Goal: Transaction & Acquisition: Purchase product/service

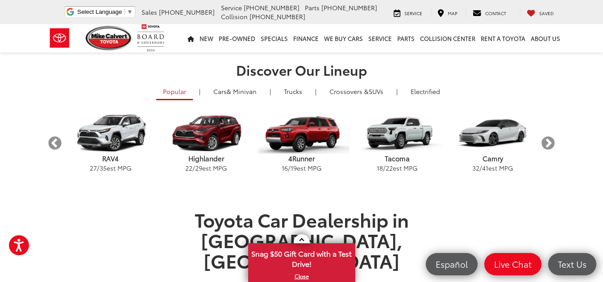
scroll to position [223, 0]
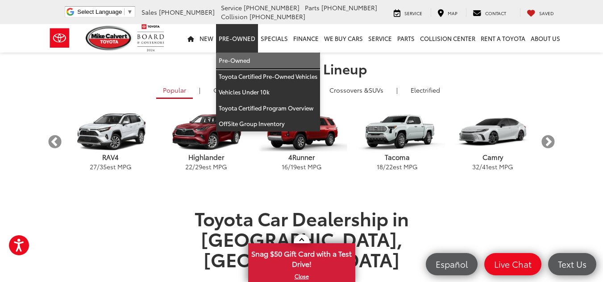
drag, startPoint x: 236, startPoint y: 60, endPoint x: 354, endPoint y: 138, distance: 141.4
click at [236, 60] on link "Pre-Owned" at bounding box center [268, 61] width 104 height 16
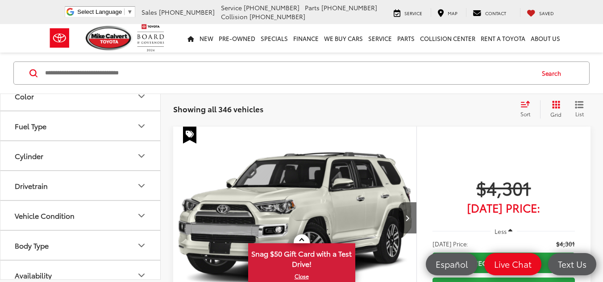
scroll to position [223, 0]
click at [518, 110] on div "Sort" at bounding box center [528, 109] width 24 height 18
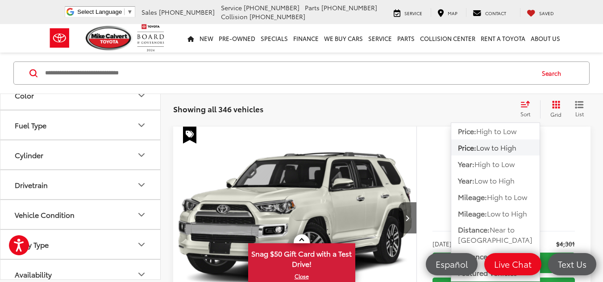
click at [499, 149] on span "Low to High" at bounding box center [496, 147] width 40 height 10
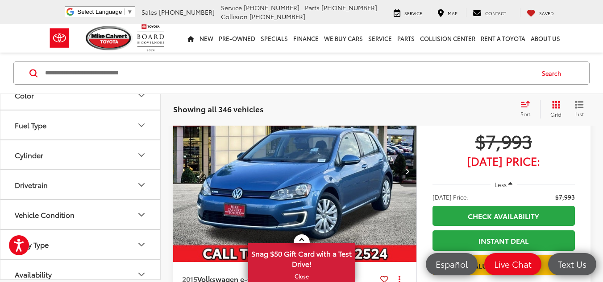
scroll to position [2973, 0]
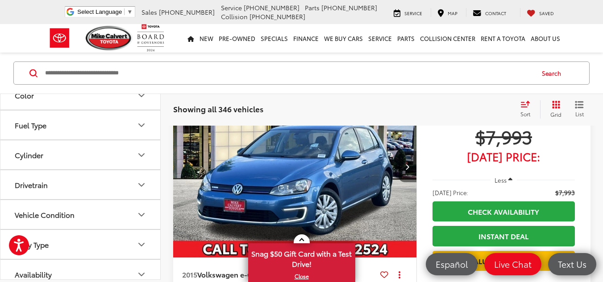
click at [408, 170] on icon "Next image" at bounding box center [407, 167] width 4 height 6
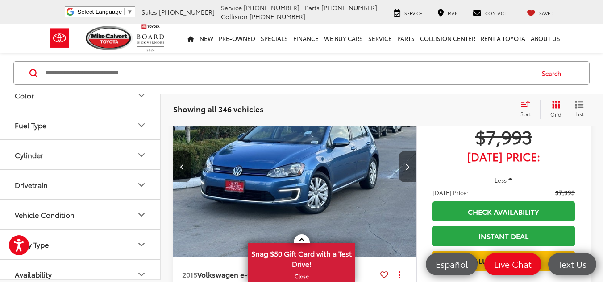
click at [408, 170] on icon "Next image" at bounding box center [407, 167] width 4 height 6
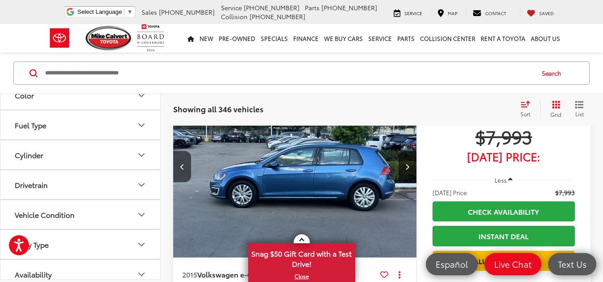
click at [408, 170] on icon "Next image" at bounding box center [407, 167] width 4 height 6
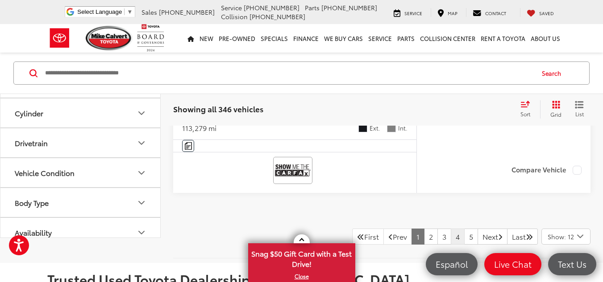
scroll to position [3866, 0]
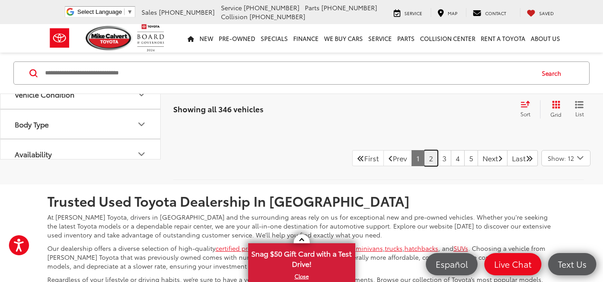
click at [424, 166] on link "2" at bounding box center [431, 158] width 14 height 16
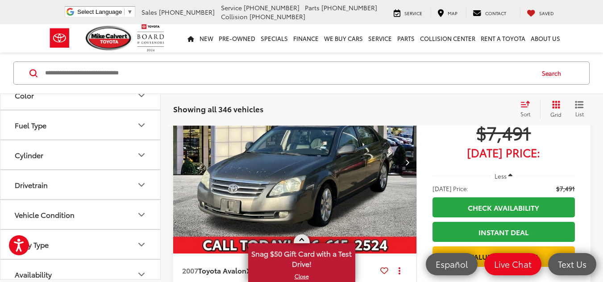
scroll to position [580, 0]
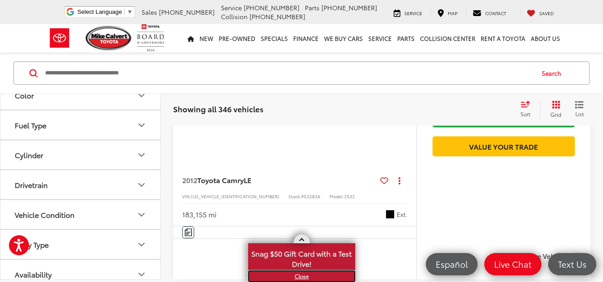
click at [303, 279] on link "X" at bounding box center [301, 277] width 105 height 10
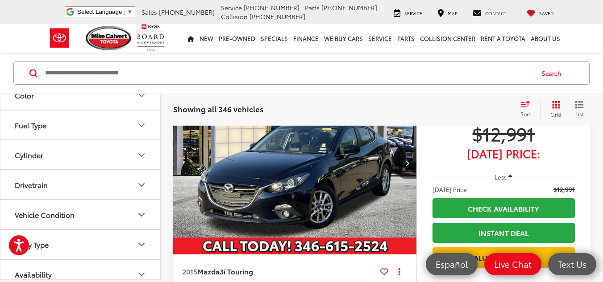
scroll to position [3598, 0]
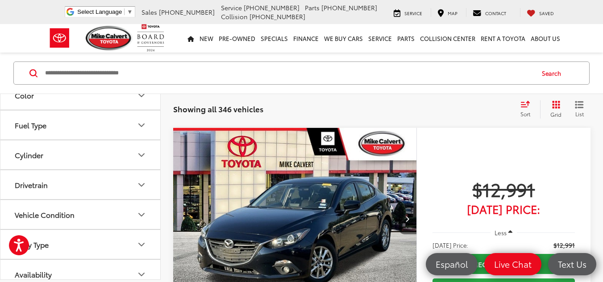
click at [407, 220] on icon "Next image" at bounding box center [407, 219] width 4 height 6
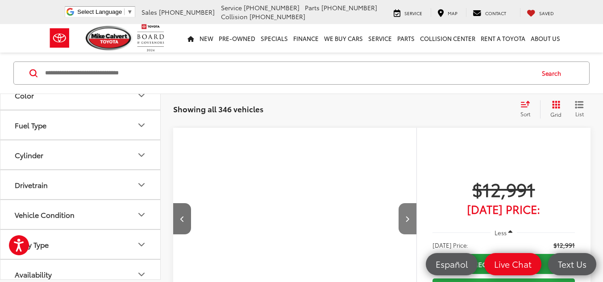
click at [407, 220] on icon "Next image" at bounding box center [407, 219] width 4 height 6
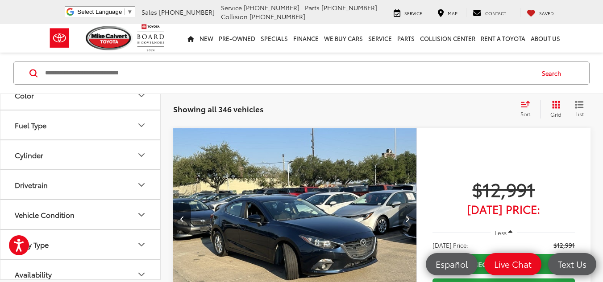
click at [407, 220] on icon "Next image" at bounding box center [407, 219] width 4 height 6
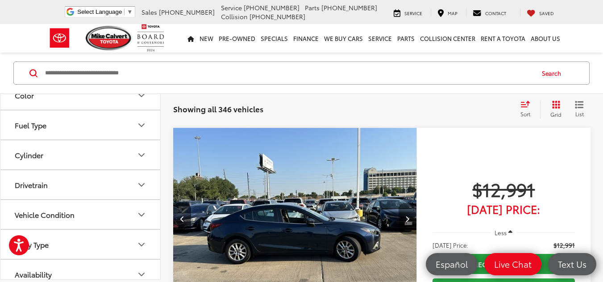
click at [407, 220] on icon "Next image" at bounding box center [407, 219] width 4 height 6
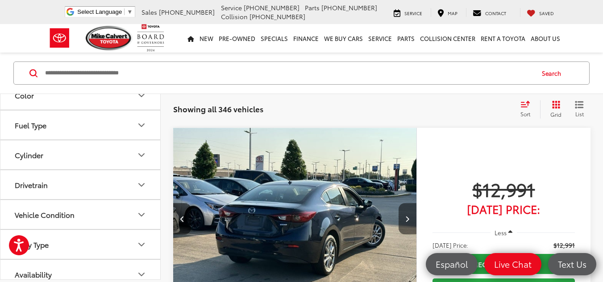
click at [407, 220] on icon "Next image" at bounding box center [407, 219] width 4 height 6
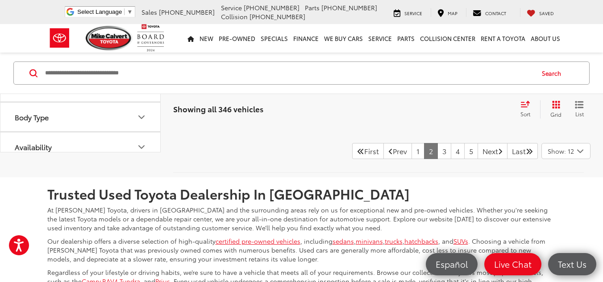
scroll to position [3866, 0]
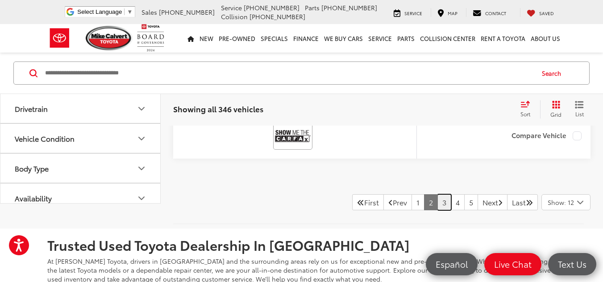
click at [437, 203] on link "3" at bounding box center [444, 203] width 14 height 16
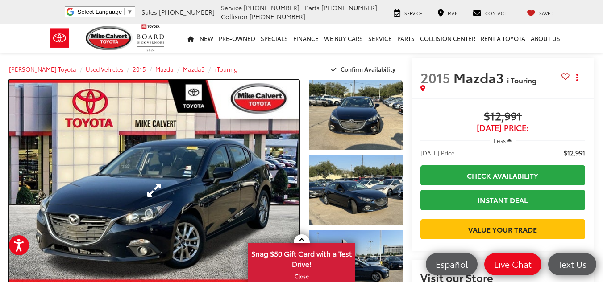
drag, startPoint x: 165, startPoint y: 211, endPoint x: 172, endPoint y: 218, distance: 10.1
click at [165, 211] on link "Expand Photo 0" at bounding box center [154, 190] width 290 height 220
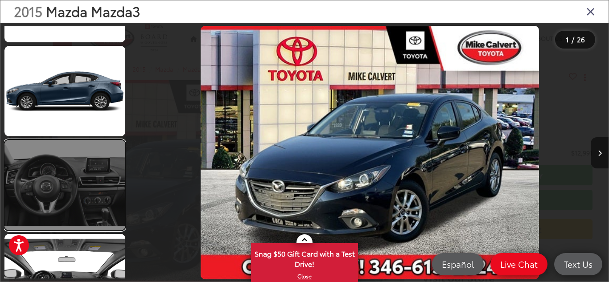
click at [95, 163] on link at bounding box center [64, 185] width 121 height 91
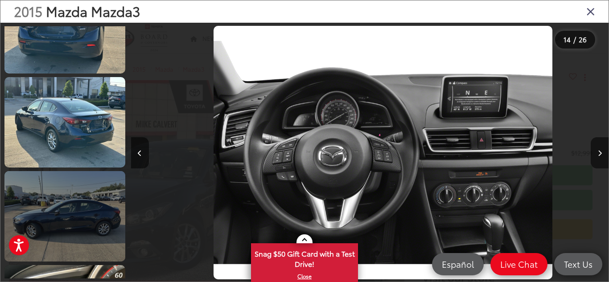
scroll to position [559, 0]
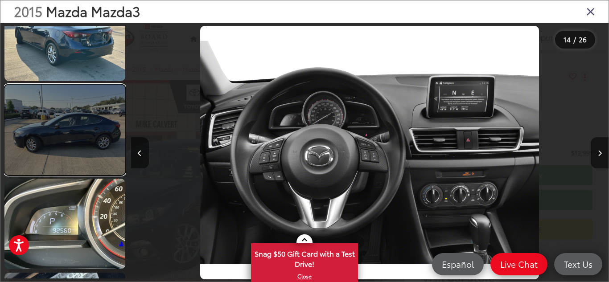
click at [97, 164] on link at bounding box center [64, 130] width 121 height 91
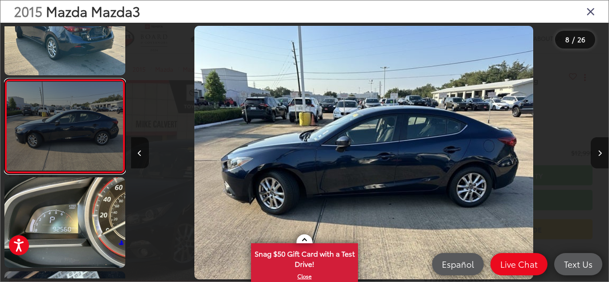
scroll to position [0, 3345]
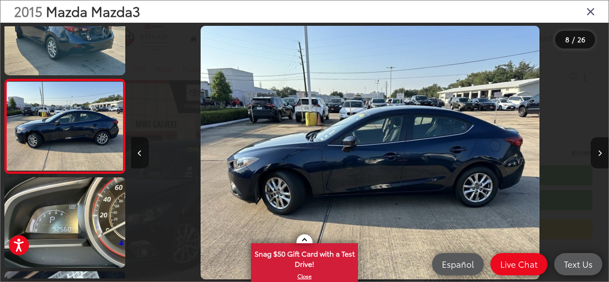
click at [137, 157] on button "Previous image" at bounding box center [140, 152] width 18 height 31
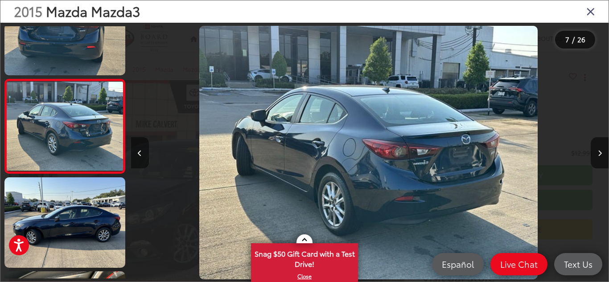
scroll to position [0, 2868]
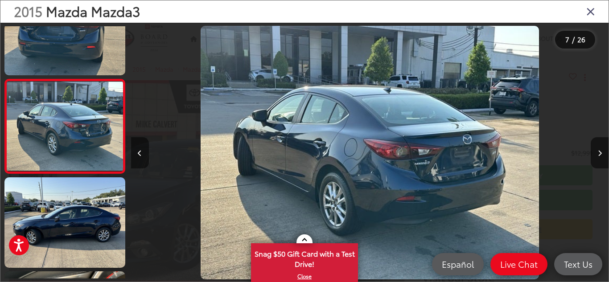
click at [137, 157] on button "Previous image" at bounding box center [140, 152] width 18 height 31
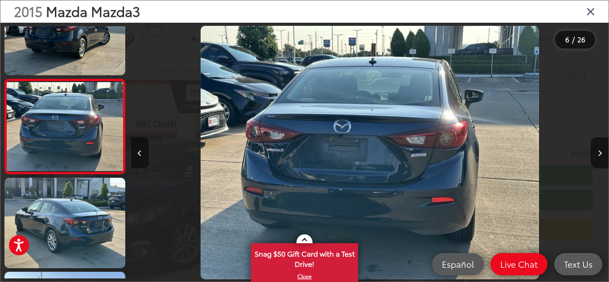
click at [137, 156] on button "Previous image" at bounding box center [140, 152] width 18 height 31
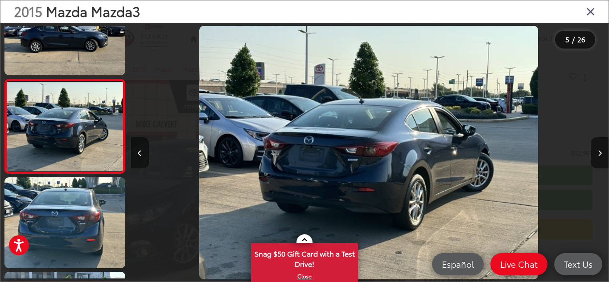
click at [137, 156] on button "Previous image" at bounding box center [140, 152] width 18 height 31
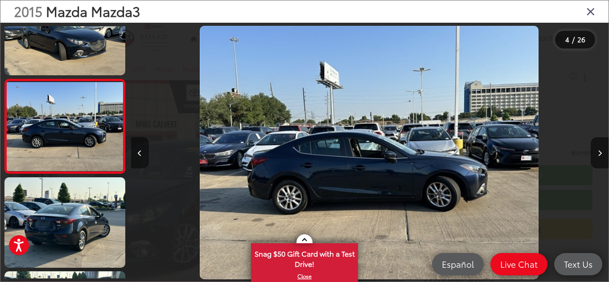
click at [137, 156] on button "Previous image" at bounding box center [140, 152] width 18 height 31
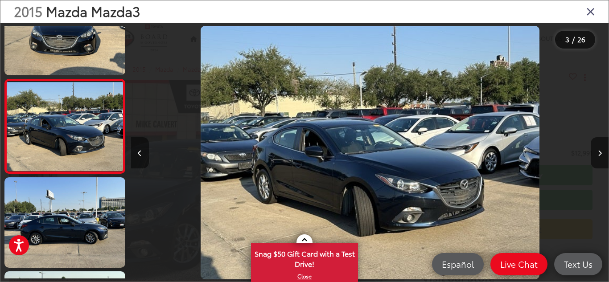
click at [137, 156] on button "Previous image" at bounding box center [140, 152] width 18 height 31
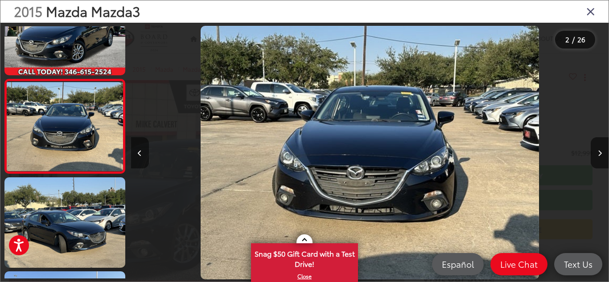
click at [137, 156] on button "Previous image" at bounding box center [140, 152] width 18 height 31
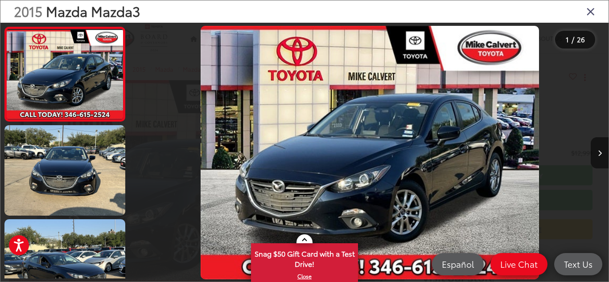
click at [137, 156] on div at bounding box center [191, 153] width 120 height 260
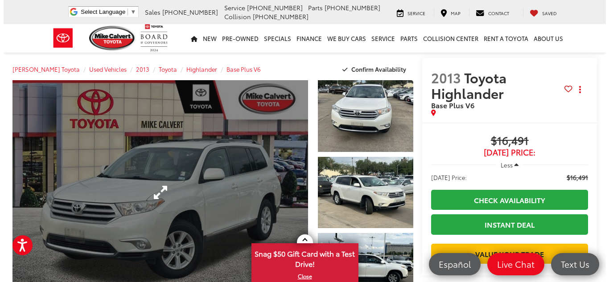
scroll to position [45, 0]
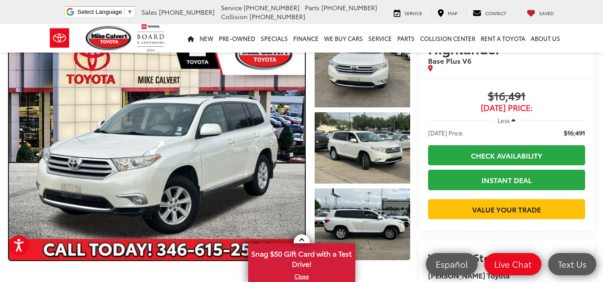
drag, startPoint x: 243, startPoint y: 136, endPoint x: 233, endPoint y: 162, distance: 28.3
click at [243, 136] on link "Expand Photo 0" at bounding box center [157, 148] width 296 height 225
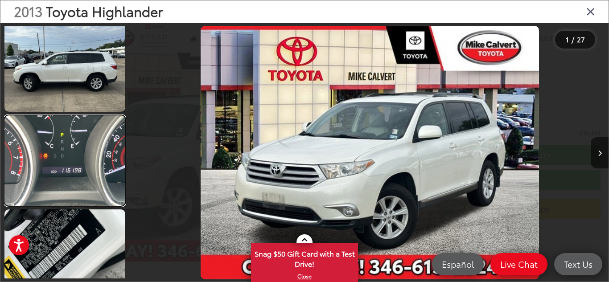
click at [81, 154] on link at bounding box center [64, 161] width 121 height 91
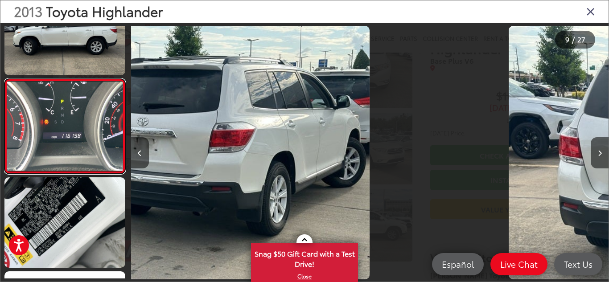
scroll to position [612, 0]
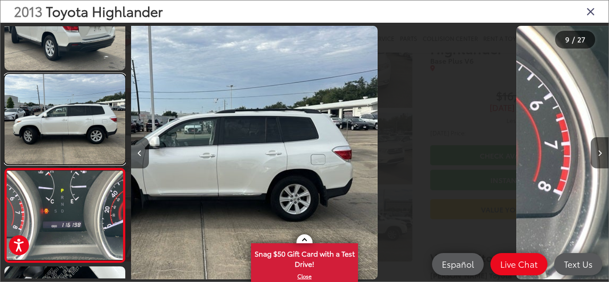
click at [81, 154] on link at bounding box center [64, 119] width 121 height 91
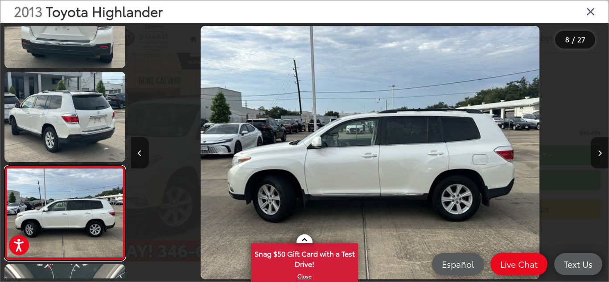
scroll to position [518, 0]
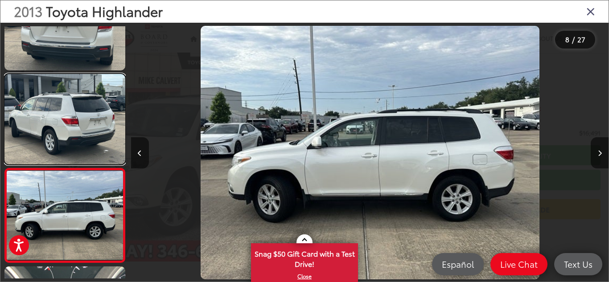
click at [81, 154] on link at bounding box center [64, 119] width 121 height 91
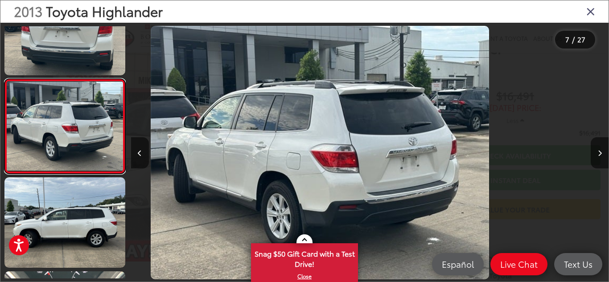
scroll to position [0, 2868]
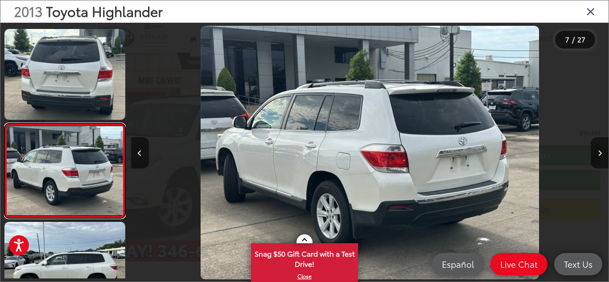
click at [81, 154] on link at bounding box center [64, 171] width 121 height 95
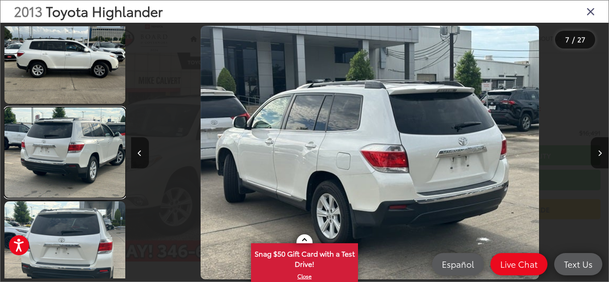
scroll to position [288, 0]
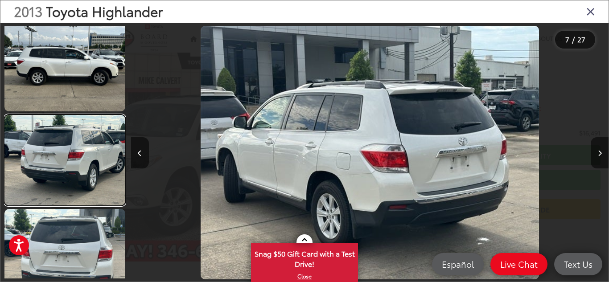
click at [84, 126] on link at bounding box center [64, 160] width 121 height 91
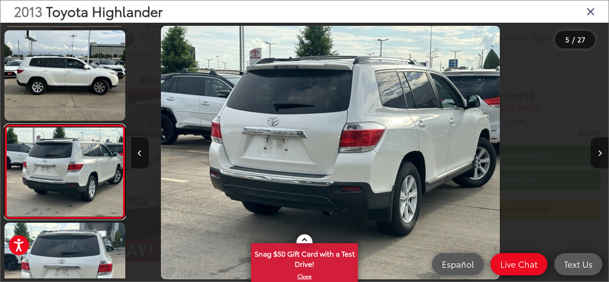
scroll to position [235, 0]
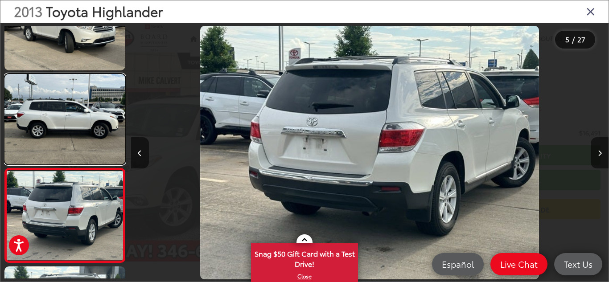
click at [84, 126] on link at bounding box center [64, 119] width 121 height 91
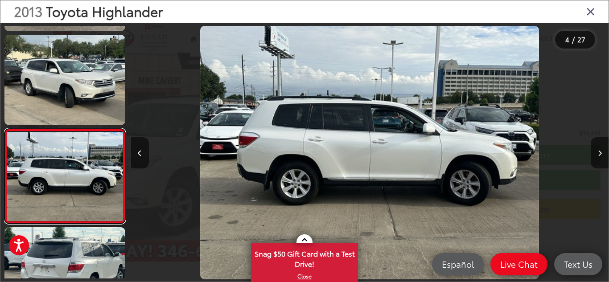
scroll to position [96, 0]
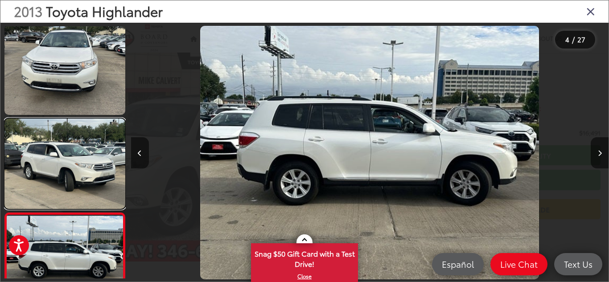
click at [84, 126] on link at bounding box center [64, 164] width 121 height 91
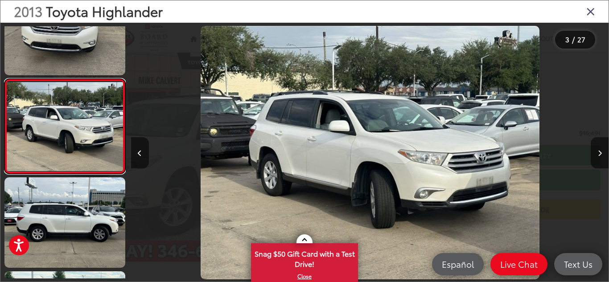
scroll to position [0, 0]
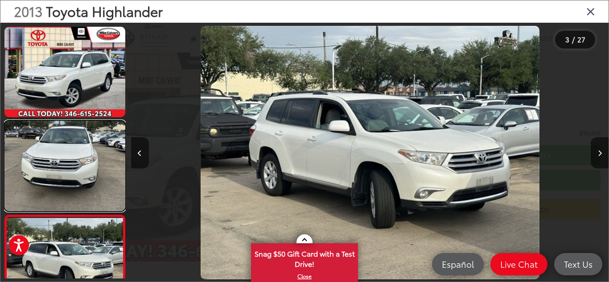
click at [84, 126] on link at bounding box center [64, 166] width 121 height 91
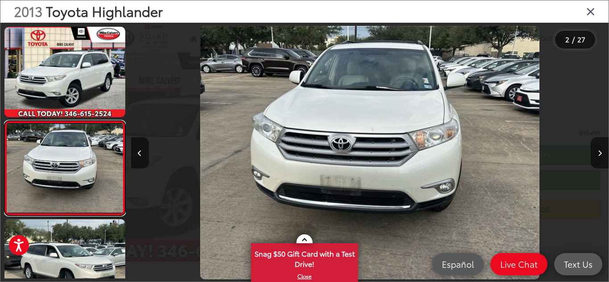
click at [84, 126] on link at bounding box center [64, 168] width 121 height 95
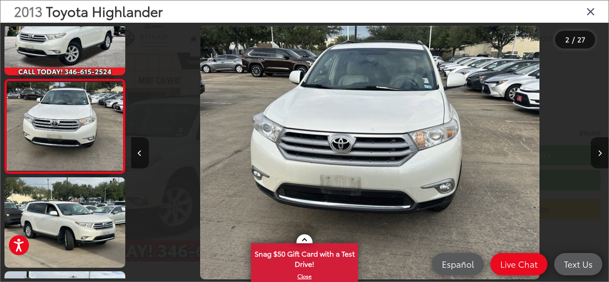
click at [82, 78] on div at bounding box center [65, 110] width 122 height 253
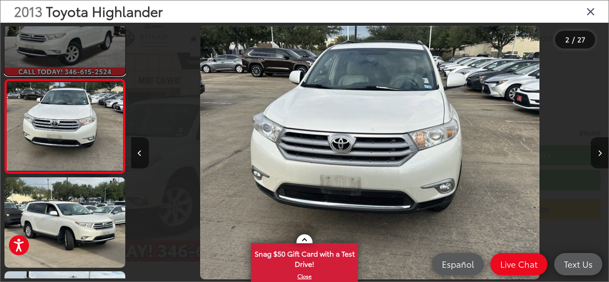
click at [85, 62] on link at bounding box center [64, 30] width 121 height 91
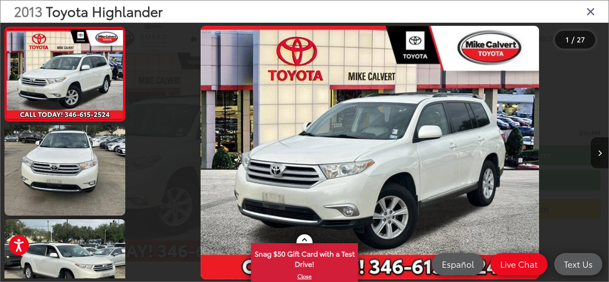
click at [592, 9] on icon "Close gallery" at bounding box center [591, 11] width 9 height 12
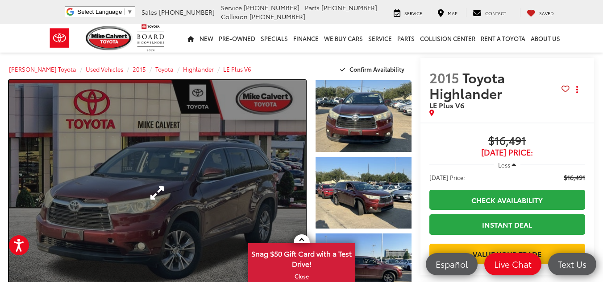
click at [193, 141] on link "Expand Photo 0" at bounding box center [157, 192] width 297 height 225
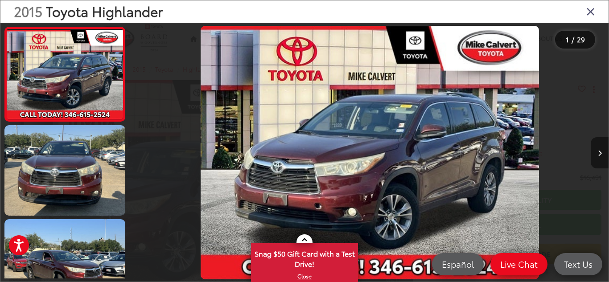
click at [602, 150] on button "Next image" at bounding box center [600, 152] width 18 height 31
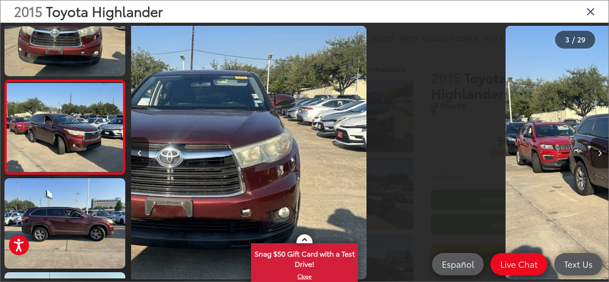
scroll to position [136, 0]
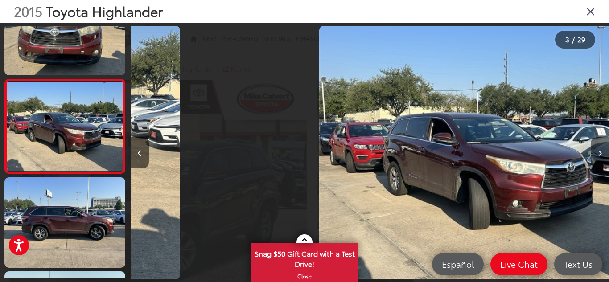
click at [602, 150] on button "Next image" at bounding box center [600, 152] width 18 height 31
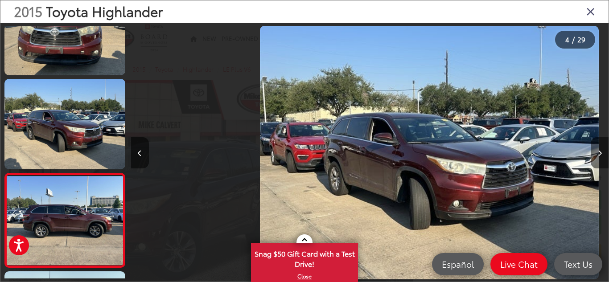
scroll to position [230, 0]
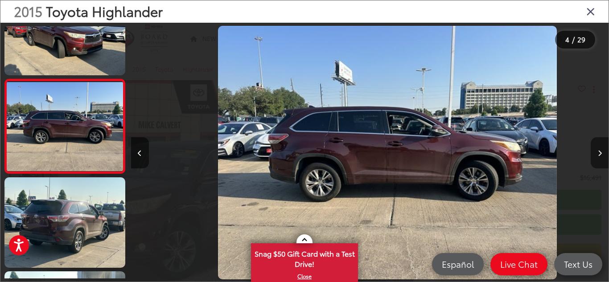
click at [602, 150] on button "Next image" at bounding box center [600, 152] width 18 height 31
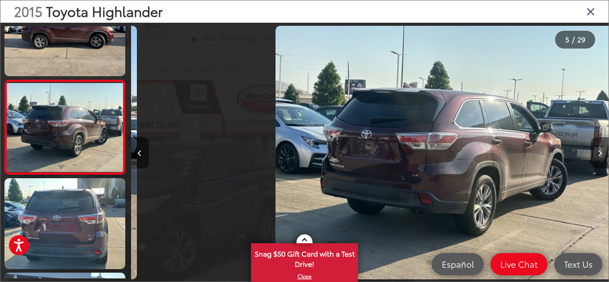
scroll to position [324, 0]
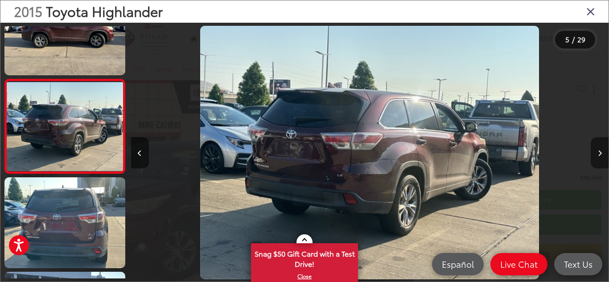
click at [602, 150] on button "Next image" at bounding box center [600, 152] width 18 height 31
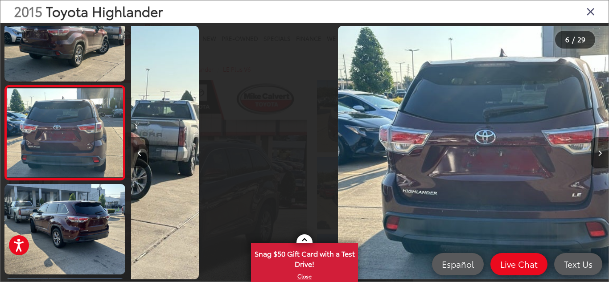
scroll to position [419, 0]
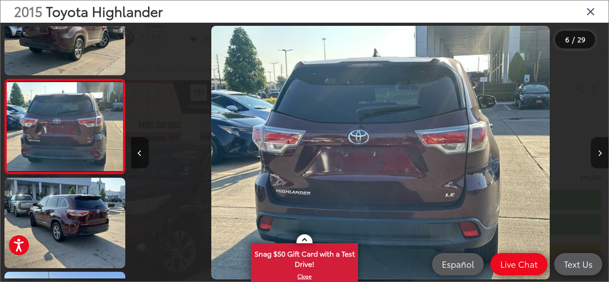
click at [602, 150] on button "Next image" at bounding box center [600, 152] width 18 height 31
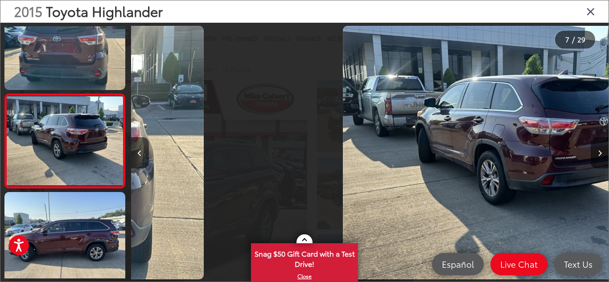
scroll to position [513, 0]
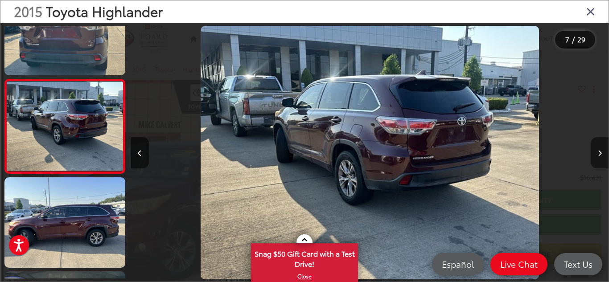
click at [602, 150] on button "Next image" at bounding box center [600, 152] width 18 height 31
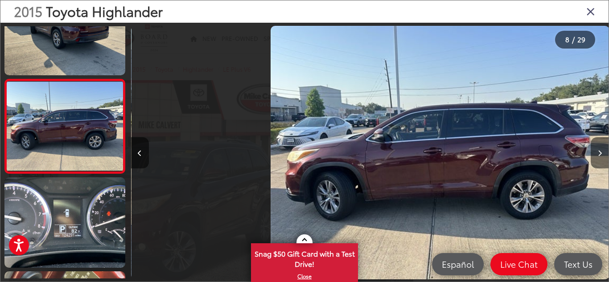
scroll to position [0, 0]
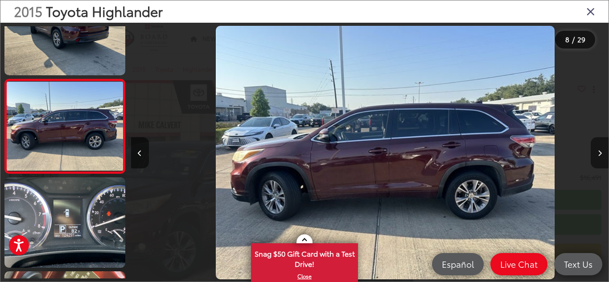
click at [602, 150] on button "Next image" at bounding box center [600, 152] width 18 height 31
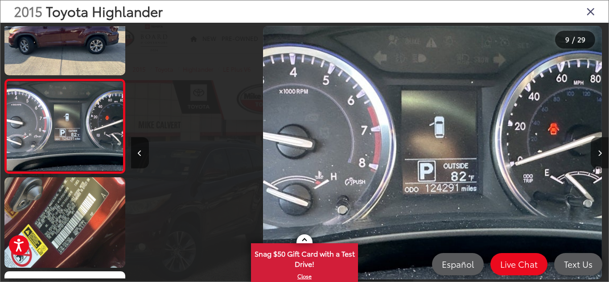
click at [602, 150] on button "Next image" at bounding box center [600, 152] width 18 height 31
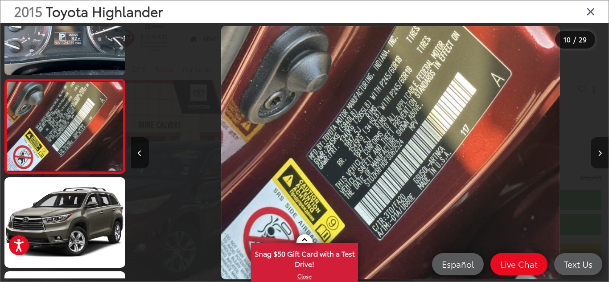
click at [602, 150] on button "Next image" at bounding box center [600, 152] width 18 height 31
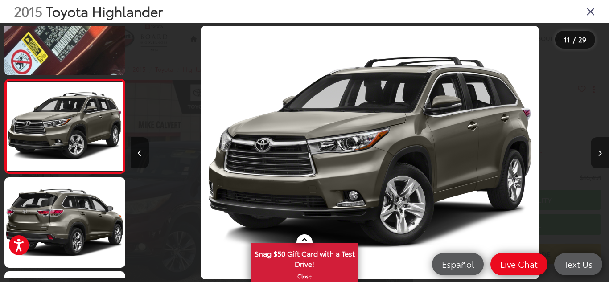
click at [601, 149] on button "Next image" at bounding box center [600, 152] width 18 height 31
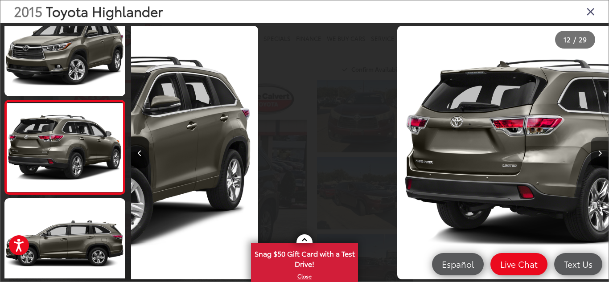
click at [601, 149] on button "Next image" at bounding box center [600, 152] width 18 height 31
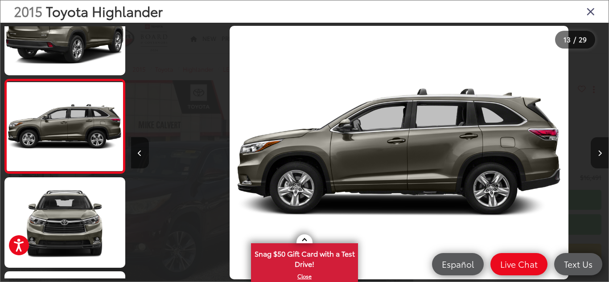
click at [601, 149] on button "Next image" at bounding box center [600, 152] width 18 height 31
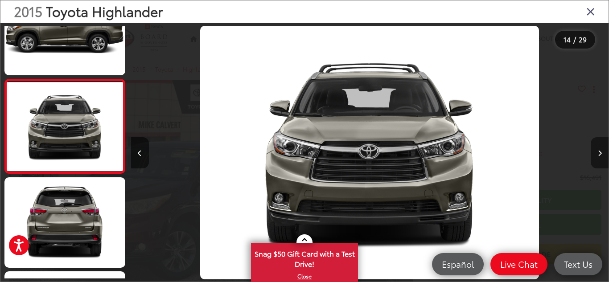
click at [601, 149] on button "Next image" at bounding box center [600, 152] width 18 height 31
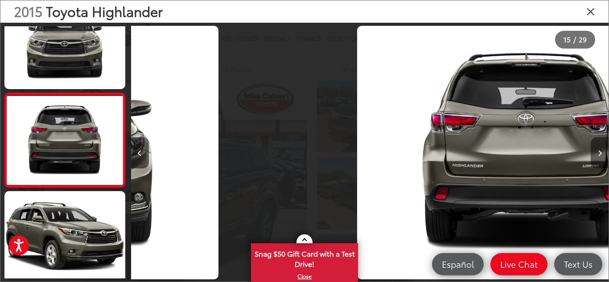
click at [601, 149] on button "Next image" at bounding box center [600, 152] width 18 height 31
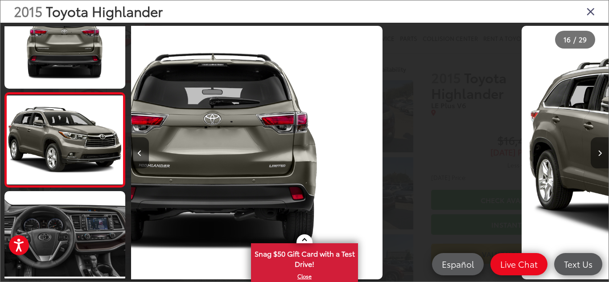
click at [601, 149] on button "Next image" at bounding box center [600, 152] width 18 height 31
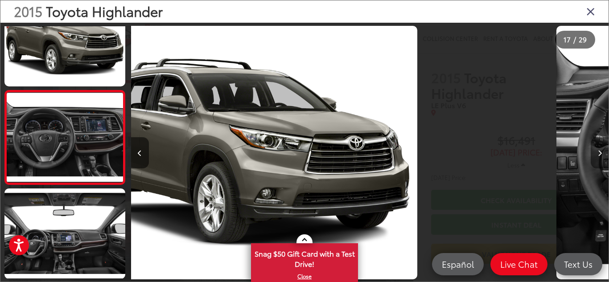
click at [601, 149] on button "Next image" at bounding box center [600, 152] width 18 height 31
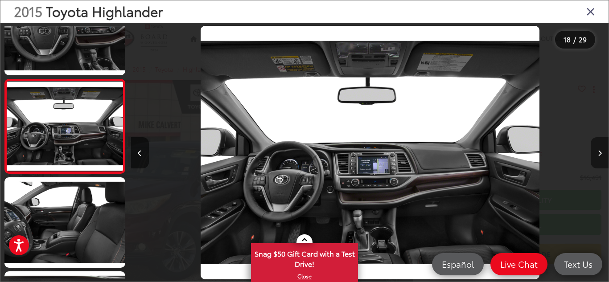
click at [601, 149] on button "Next image" at bounding box center [600, 152] width 18 height 31
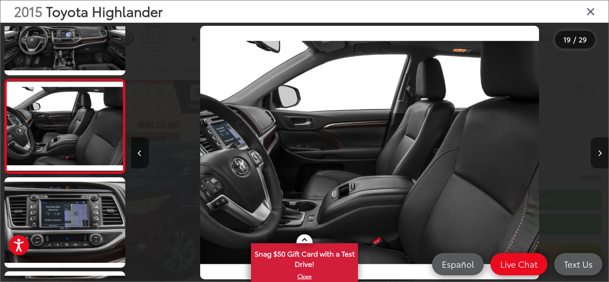
click at [602, 152] on icon "Next image" at bounding box center [600, 153] width 4 height 6
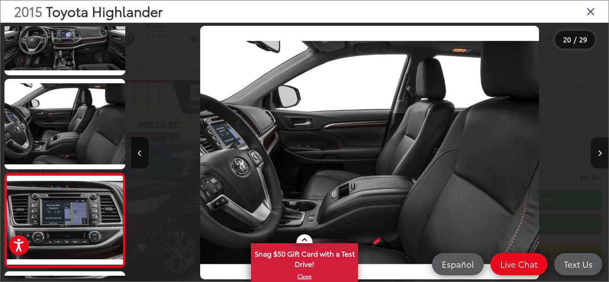
click at [602, 152] on icon "Next image" at bounding box center [600, 153] width 4 height 6
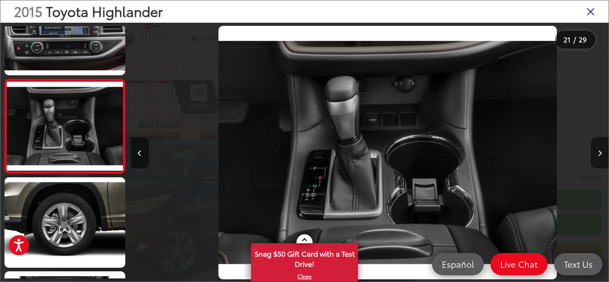
click at [601, 152] on icon "Next image" at bounding box center [600, 153] width 4 height 6
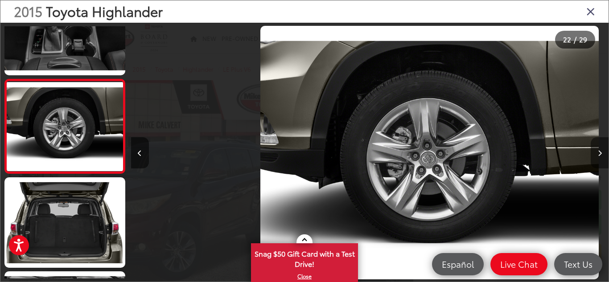
click at [601, 152] on icon "Next image" at bounding box center [600, 153] width 4 height 6
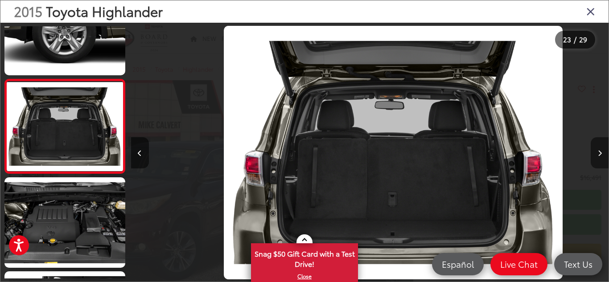
click at [602, 152] on button "Next image" at bounding box center [600, 152] width 18 height 31
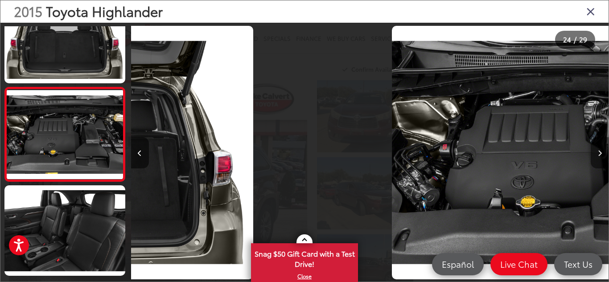
click at [602, 152] on button "Next image" at bounding box center [600, 152] width 18 height 31
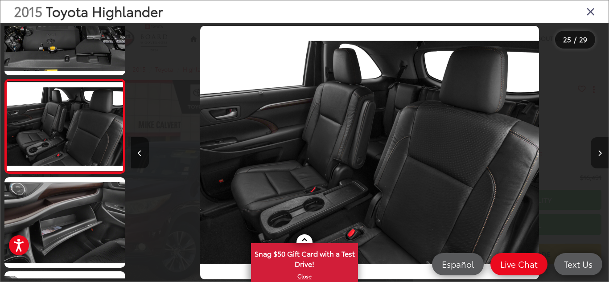
click at [598, 146] on button "Next image" at bounding box center [600, 152] width 18 height 31
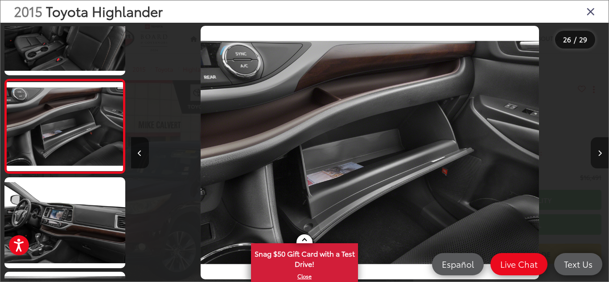
click at [600, 153] on icon "Next image" at bounding box center [600, 153] width 4 height 6
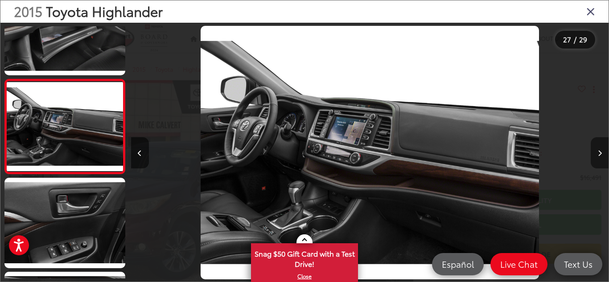
drag, startPoint x: 600, startPoint y: 153, endPoint x: 601, endPoint y: 163, distance: 10.7
click at [601, 157] on button "Next image" at bounding box center [600, 152] width 18 height 31
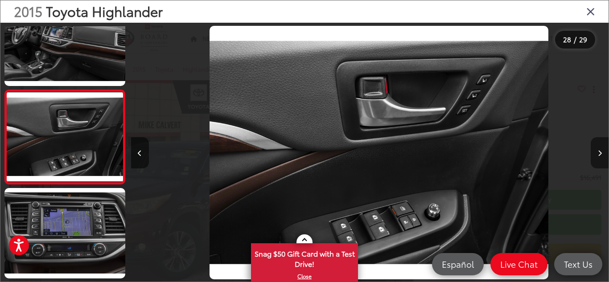
click at [601, 164] on button "Next image" at bounding box center [600, 152] width 18 height 31
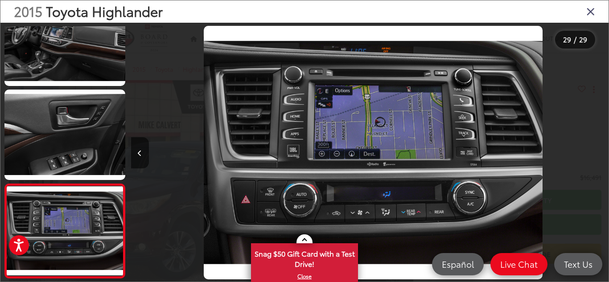
click at [601, 164] on div at bounding box center [549, 153] width 120 height 260
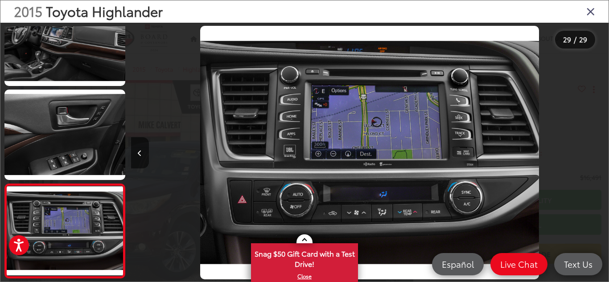
click at [601, 164] on div at bounding box center [549, 153] width 120 height 260
click at [582, 33] on div "29 / 29" at bounding box center [575, 40] width 40 height 18
click at [587, 22] on div "2015 Toyota Highlander" at bounding box center [304, 11] width 609 height 22
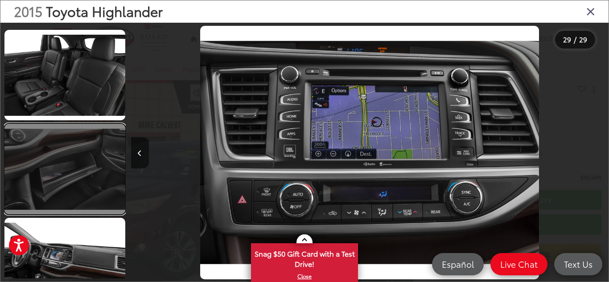
click at [93, 125] on link at bounding box center [64, 169] width 121 height 91
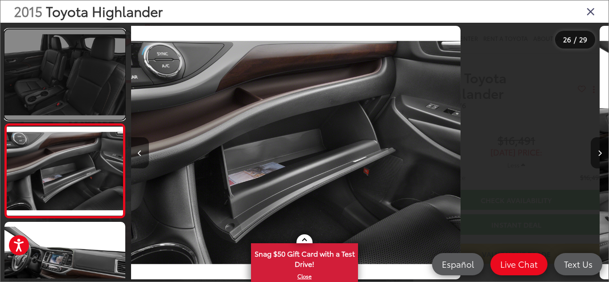
click at [89, 85] on link at bounding box center [64, 74] width 121 height 91
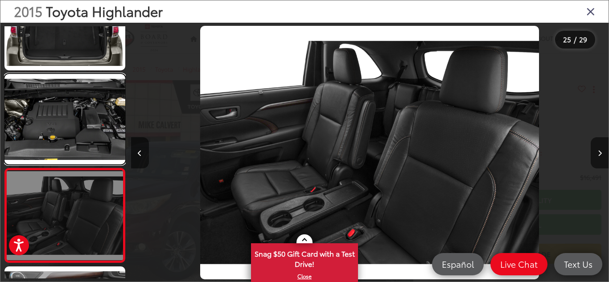
click at [89, 91] on link at bounding box center [64, 119] width 121 height 91
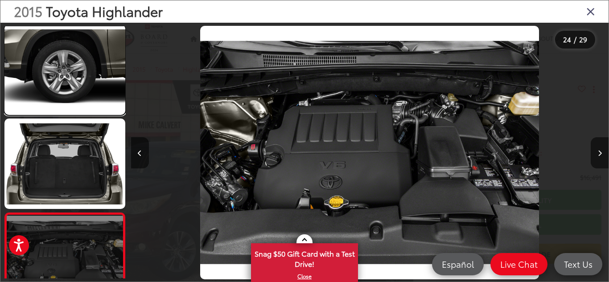
click at [88, 94] on link at bounding box center [64, 70] width 121 height 91
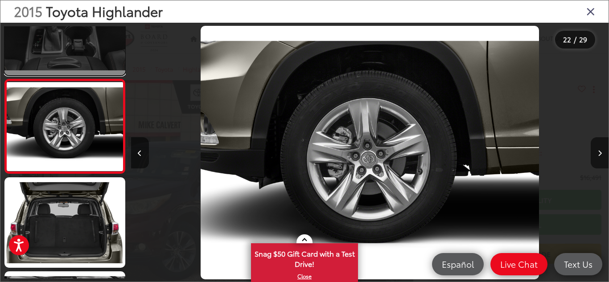
click at [77, 58] on link at bounding box center [64, 30] width 121 height 91
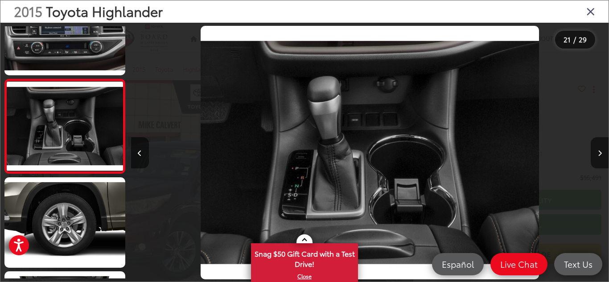
click at [587, 11] on icon "Close gallery" at bounding box center [591, 11] width 9 height 12
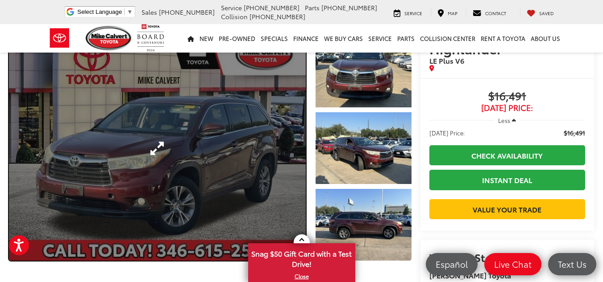
click at [201, 164] on link "Expand Photo 0" at bounding box center [157, 148] width 297 height 225
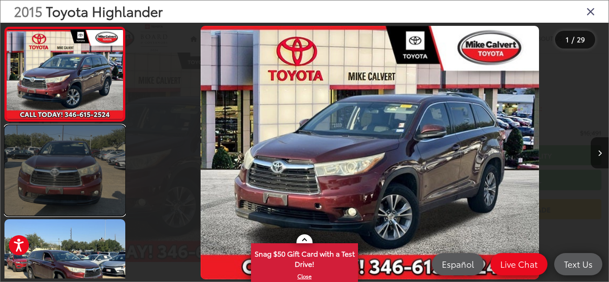
click at [95, 168] on link at bounding box center [64, 170] width 121 height 91
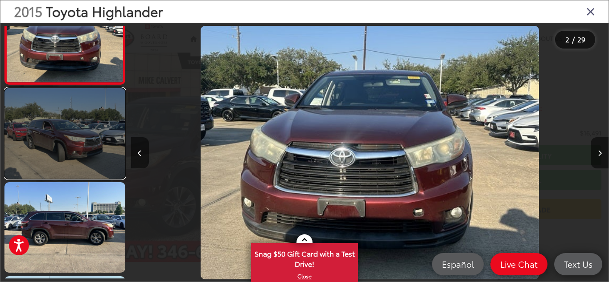
click at [89, 156] on link at bounding box center [64, 133] width 121 height 91
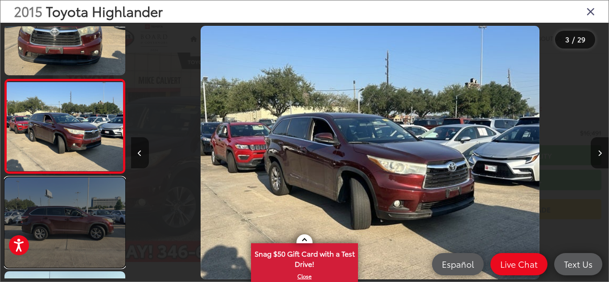
click at [86, 182] on link at bounding box center [64, 223] width 121 height 91
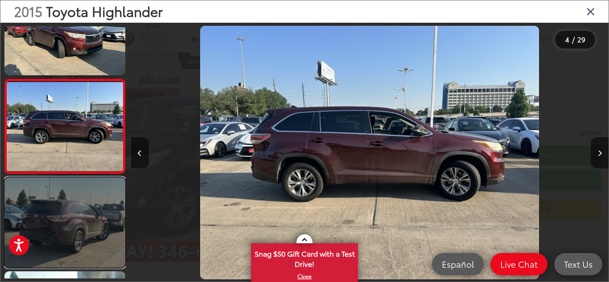
click at [85, 231] on link at bounding box center [64, 223] width 121 height 91
